Goal: Find specific page/section: Find specific page/section

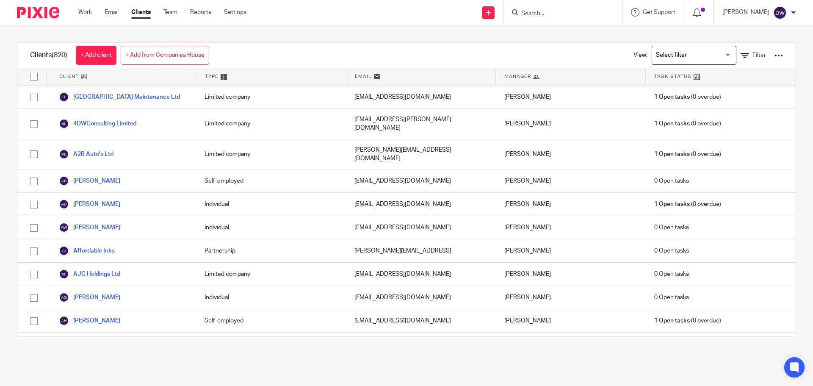
click at [539, 8] on form at bounding box center [565, 12] width 90 height 11
click at [537, 13] on input "Search" at bounding box center [558, 14] width 76 height 8
click at [108, 12] on link "Email" at bounding box center [112, 12] width 14 height 8
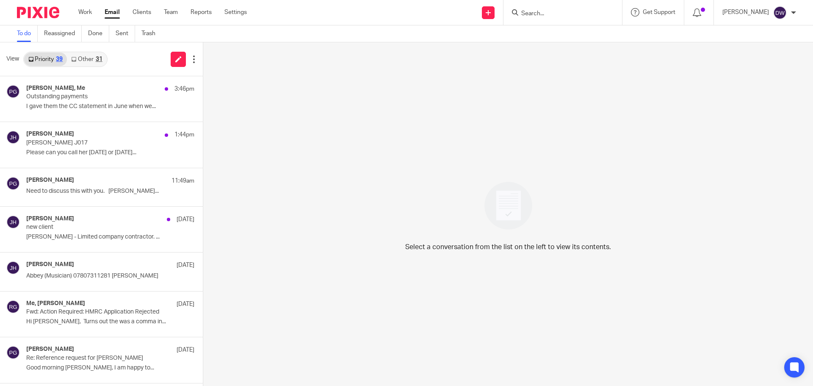
click at [539, 11] on input "Search" at bounding box center [558, 14] width 76 height 8
click at [536, 18] on div at bounding box center [562, 12] width 119 height 25
click at [542, 17] on input "Search" at bounding box center [558, 14] width 76 height 8
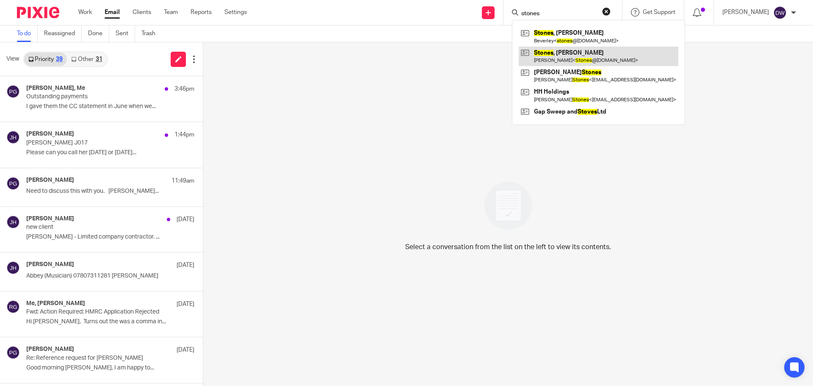
type input "stones"
click at [558, 57] on link at bounding box center [599, 56] width 160 height 19
